Goal: Task Accomplishment & Management: Manage account settings

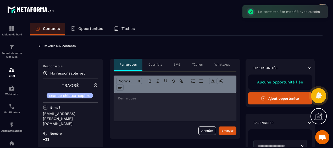
scroll to position [1129, 0]
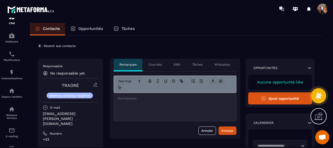
click at [40, 44] on icon at bounding box center [40, 46] width 5 height 5
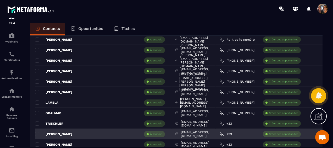
scroll to position [236, 0]
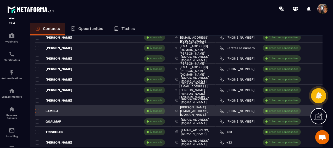
click at [38, 109] on span at bounding box center [37, 111] width 4 height 4
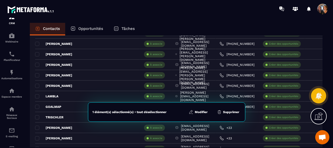
scroll to position [262, 0]
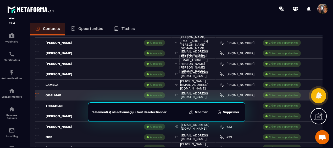
click at [37, 93] on span at bounding box center [37, 95] width 4 height 4
click at [37, 94] on span at bounding box center [37, 95] width 4 height 4
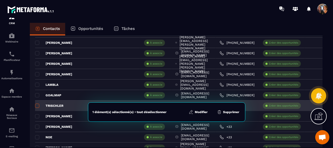
click at [39, 104] on span at bounding box center [37, 106] width 4 height 4
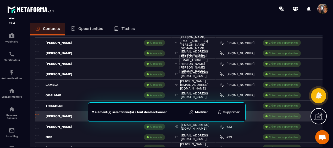
click at [38, 115] on span at bounding box center [37, 116] width 4 height 4
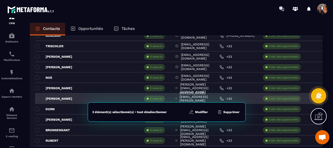
scroll to position [341, 0]
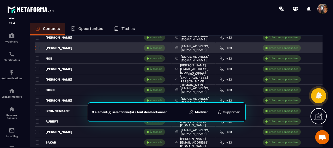
click at [36, 47] on span at bounding box center [37, 48] width 4 height 4
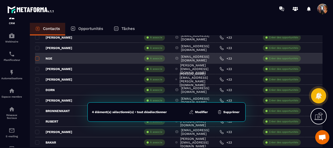
click at [36, 56] on span at bounding box center [37, 58] width 4 height 4
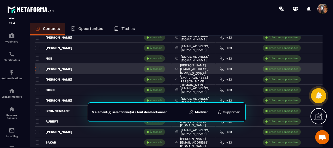
click at [38, 67] on span at bounding box center [37, 69] width 4 height 4
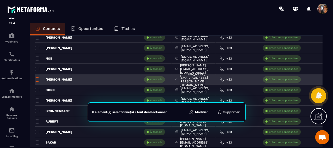
click at [37, 79] on span at bounding box center [37, 79] width 4 height 4
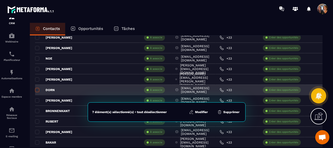
click at [37, 89] on span at bounding box center [37, 90] width 4 height 4
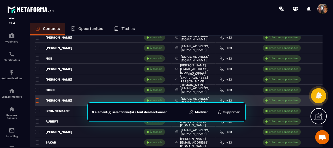
click at [37, 99] on span at bounding box center [37, 100] width 4 height 4
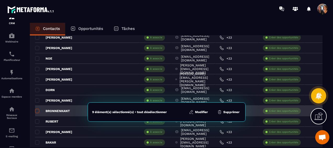
click at [37, 109] on span at bounding box center [37, 111] width 4 height 4
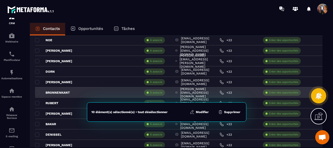
scroll to position [367, 0]
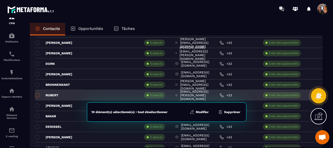
click at [36, 94] on span at bounding box center [37, 95] width 4 height 4
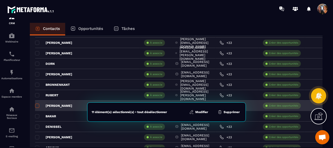
click at [37, 105] on span at bounding box center [37, 106] width 4 height 4
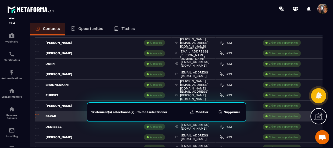
click at [36, 116] on span at bounding box center [37, 116] width 4 height 4
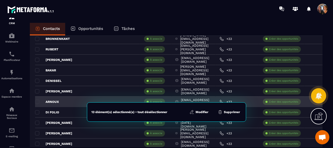
scroll to position [419, 0]
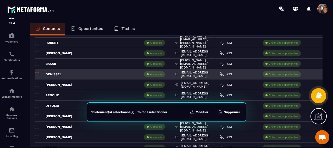
click at [37, 73] on span at bounding box center [37, 74] width 4 height 4
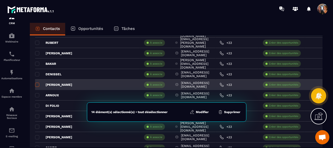
click at [37, 84] on span at bounding box center [37, 85] width 4 height 4
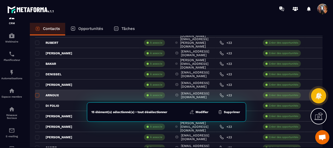
click at [38, 94] on span at bounding box center [37, 95] width 4 height 4
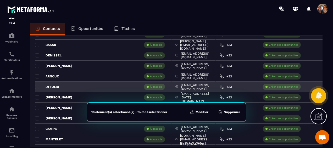
scroll to position [446, 0]
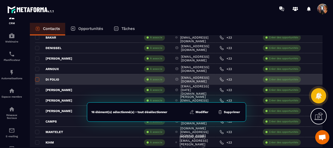
click at [38, 78] on span at bounding box center [37, 79] width 4 height 4
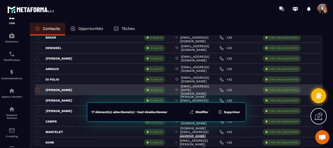
click at [38, 90] on span at bounding box center [37, 90] width 4 height 4
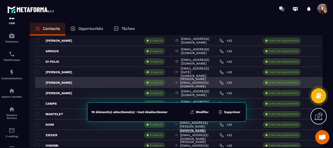
scroll to position [472, 0]
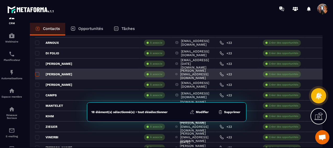
click at [38, 73] on span at bounding box center [37, 74] width 4 height 4
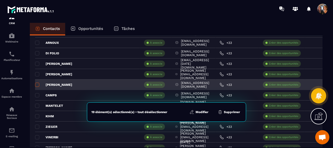
click at [36, 83] on span at bounding box center [37, 85] width 4 height 4
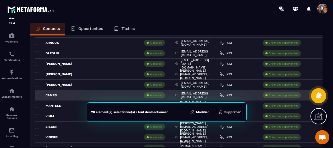
click at [36, 93] on p "CAMPS" at bounding box center [46, 95] width 22 height 4
